Goal: Task Accomplishment & Management: Use online tool/utility

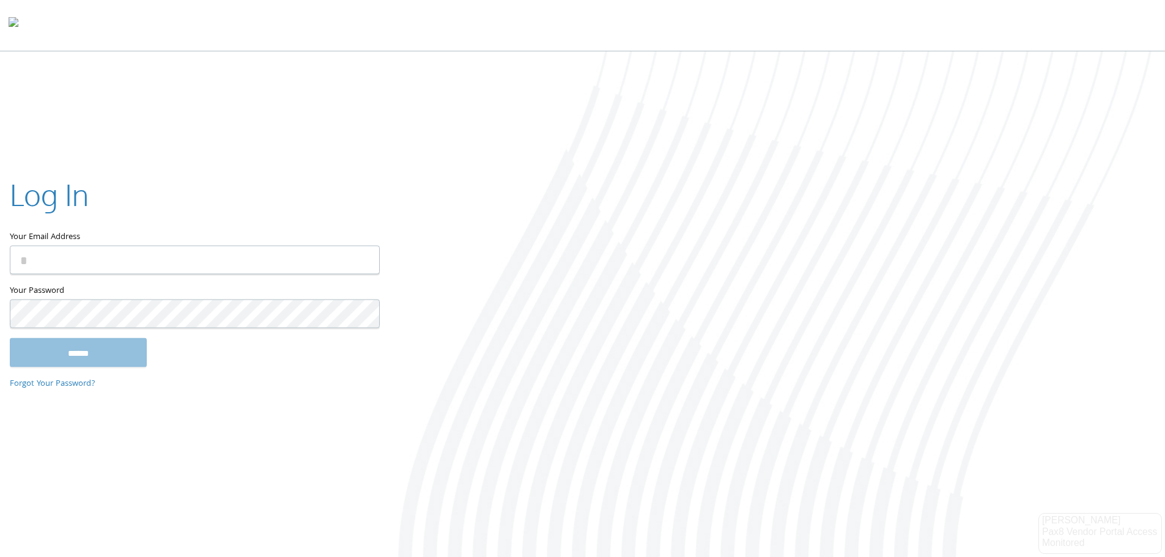
type input "**********"
click at [87, 348] on input "******" at bounding box center [78, 351] width 137 height 29
type input "**********"
click at [100, 348] on input "******" at bounding box center [78, 351] width 137 height 29
